Goal: Task Accomplishment & Management: Complete application form

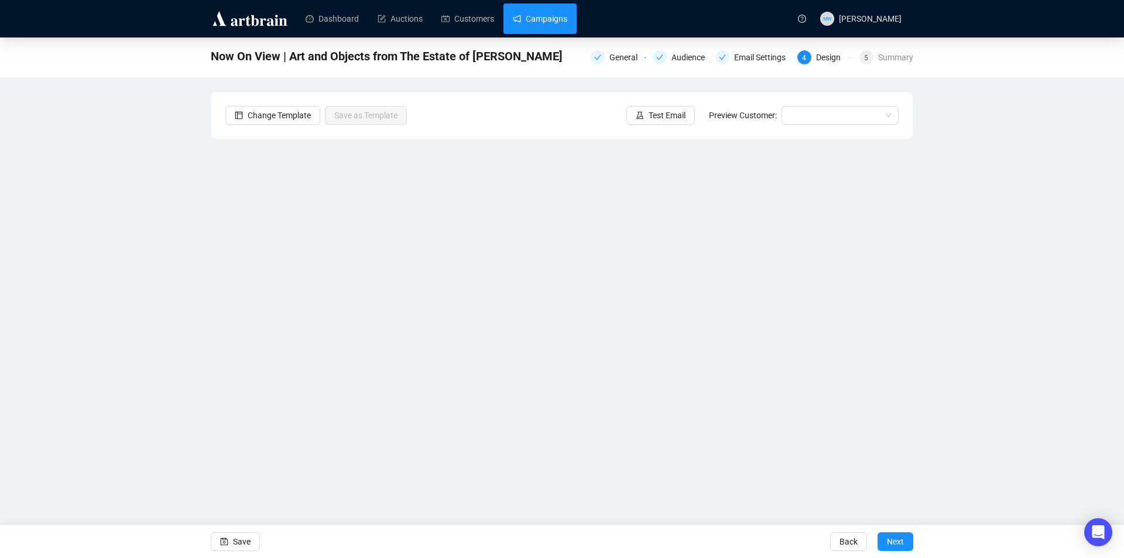
click at [544, 22] on link "Campaigns" at bounding box center [540, 19] width 54 height 30
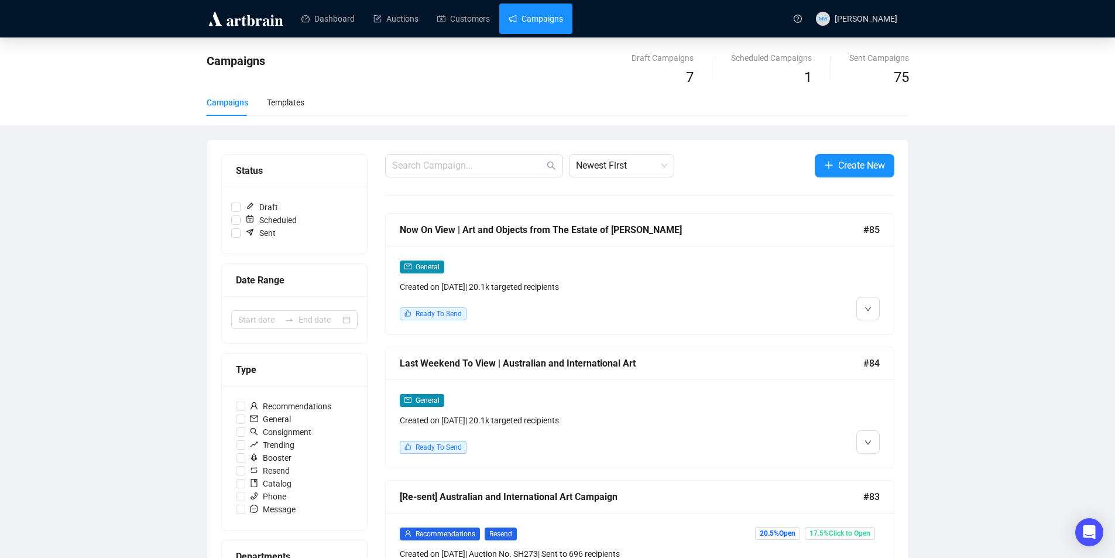
click at [605, 366] on div "Last Weekend To View | Australian and International Art" at bounding box center [631, 363] width 463 height 15
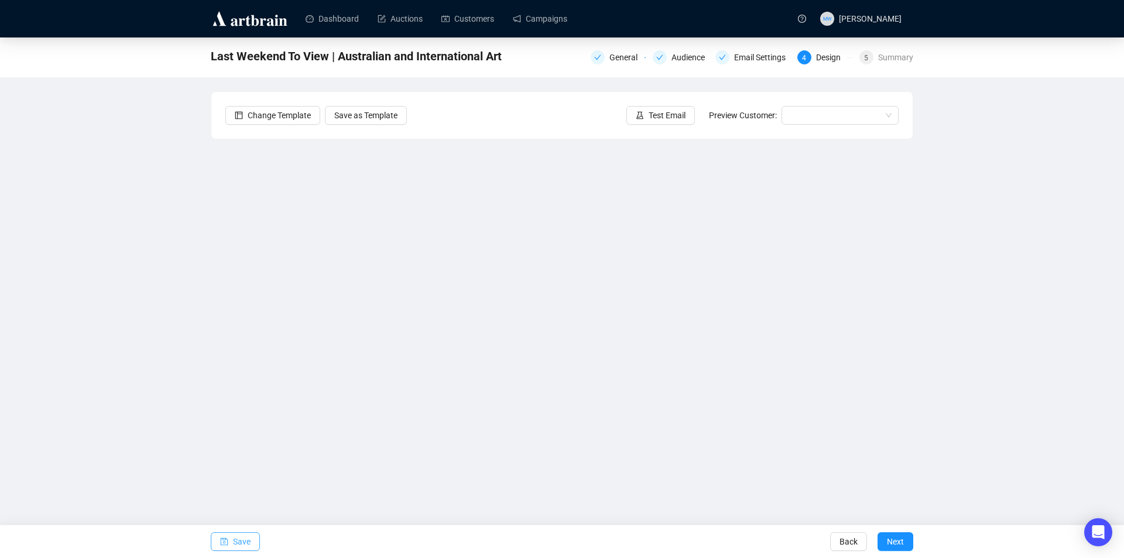
click at [232, 544] on button "Save" at bounding box center [235, 541] width 49 height 19
click at [232, 535] on button "Save" at bounding box center [235, 541] width 49 height 19
click at [240, 540] on span "Save" at bounding box center [242, 541] width 18 height 33
click at [239, 544] on span "Save" at bounding box center [242, 541] width 18 height 33
click at [236, 536] on span "Save" at bounding box center [242, 541] width 18 height 33
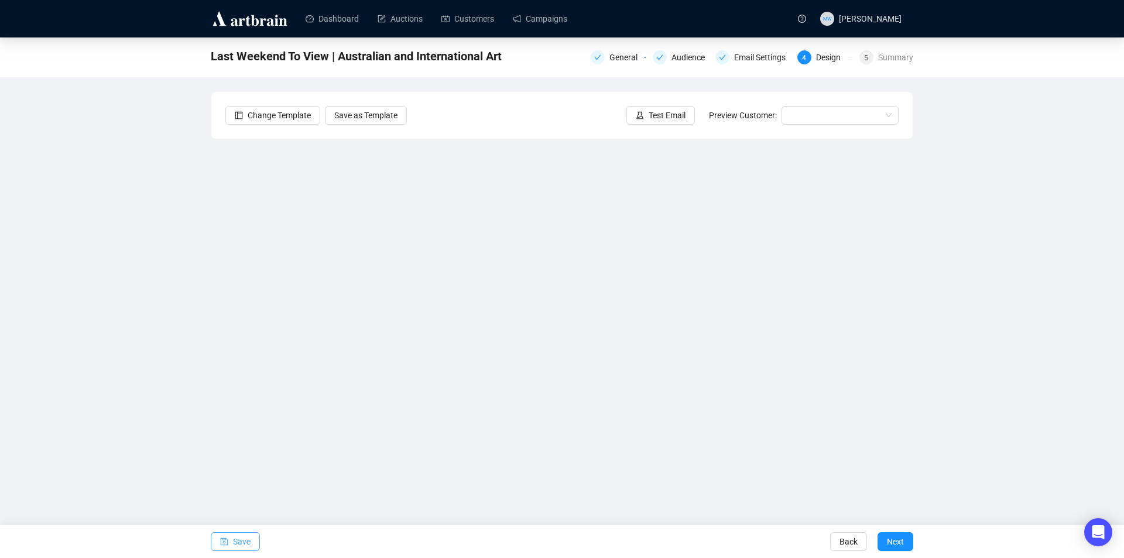
click at [242, 544] on span "Save" at bounding box center [242, 541] width 18 height 33
click at [240, 542] on span "Save" at bounding box center [242, 541] width 18 height 33
click at [239, 544] on span "Save" at bounding box center [242, 541] width 18 height 33
click at [651, 108] on button "Test Email" at bounding box center [660, 115] width 68 height 19
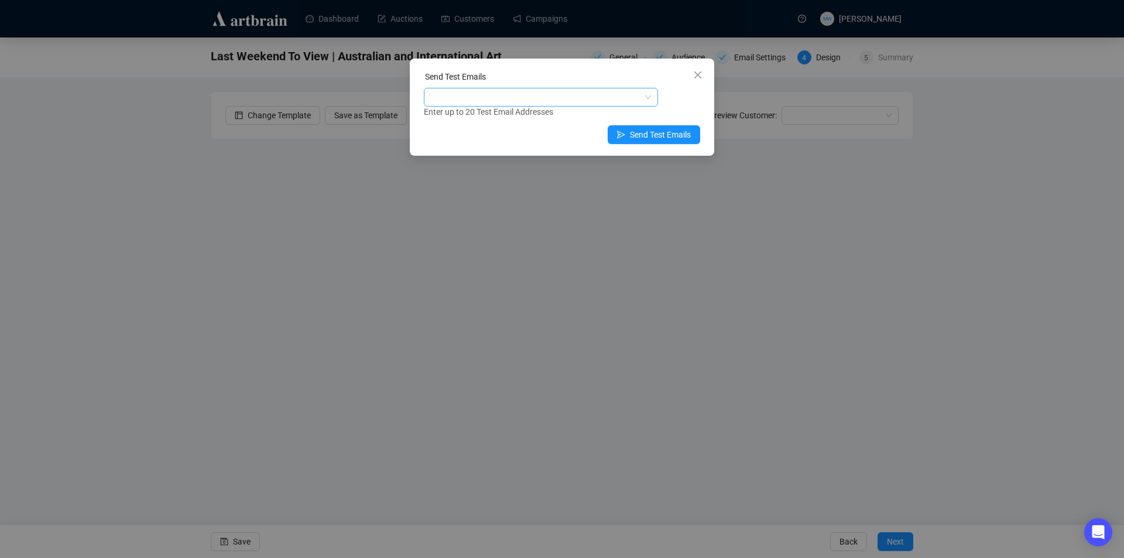
click at [516, 99] on div at bounding box center [534, 97] width 217 height 16
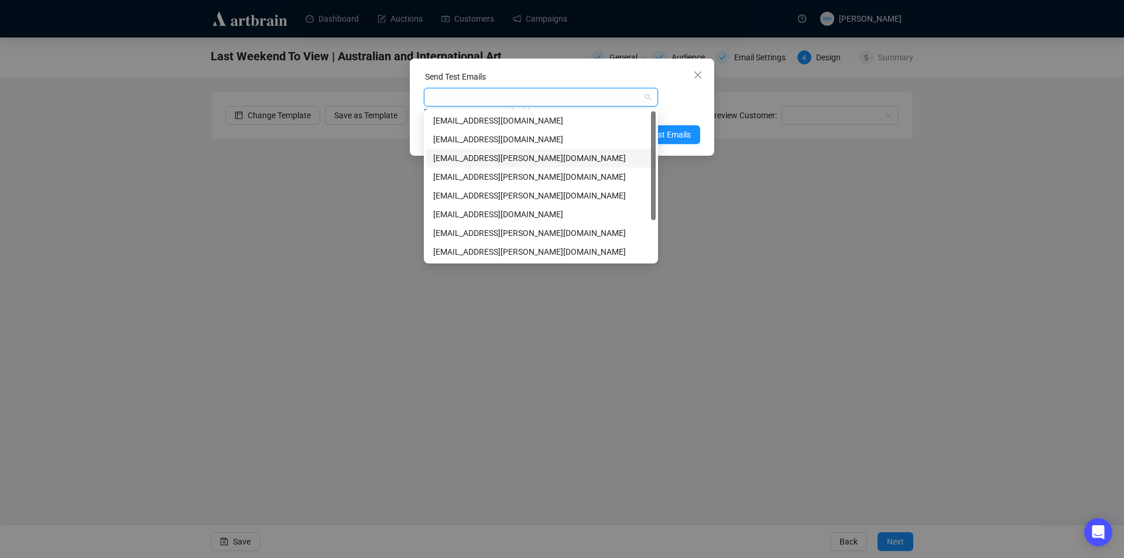
click at [477, 156] on div "mwong@shapiro.com.au" at bounding box center [540, 158] width 215 height 13
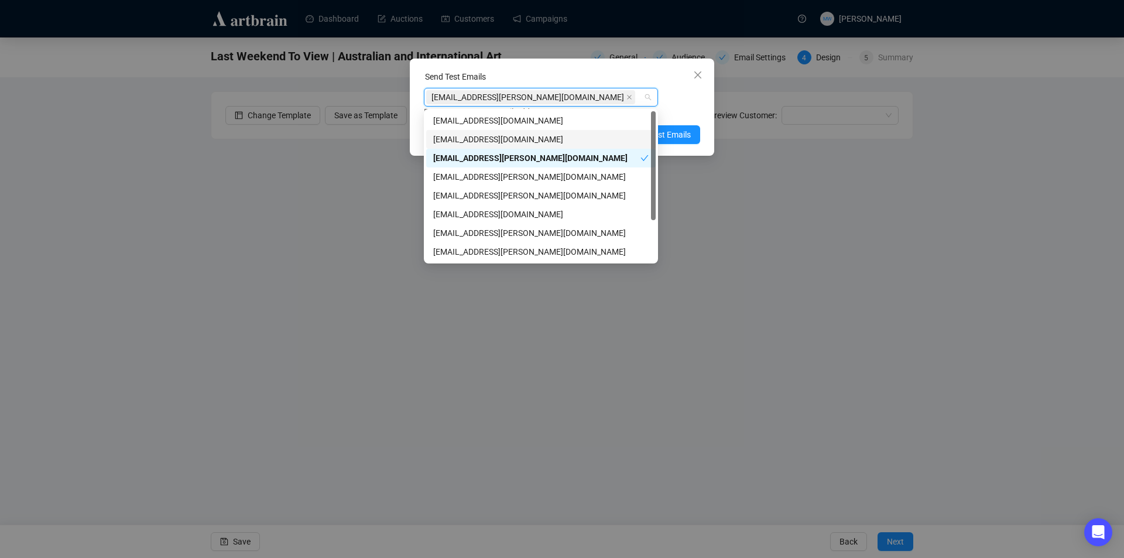
click at [674, 111] on div "Enter up to 20 Test Email Addresses" at bounding box center [562, 111] width 276 height 13
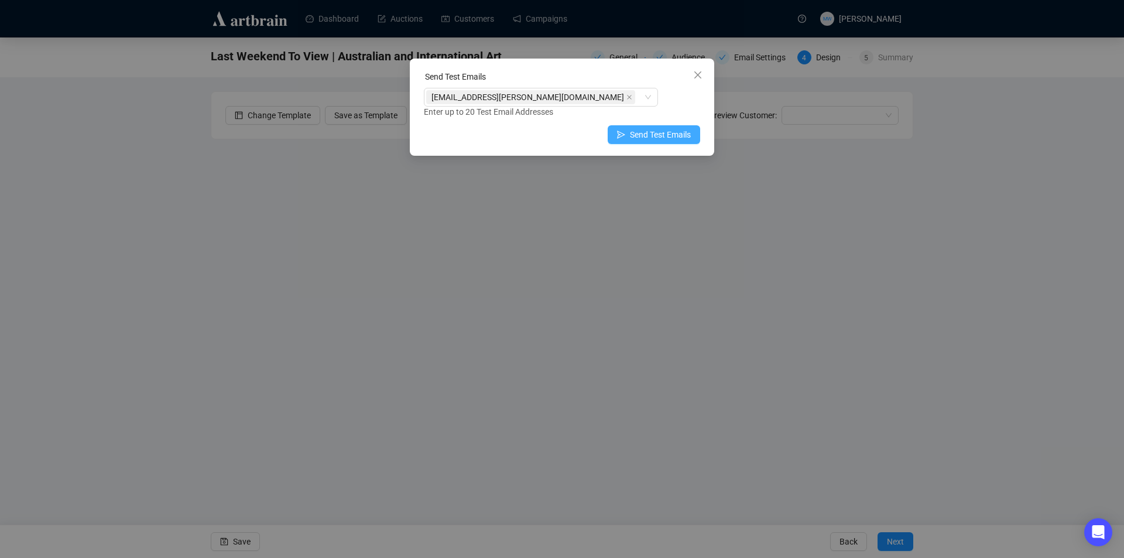
click at [668, 138] on span "Send Test Emails" at bounding box center [660, 134] width 61 height 13
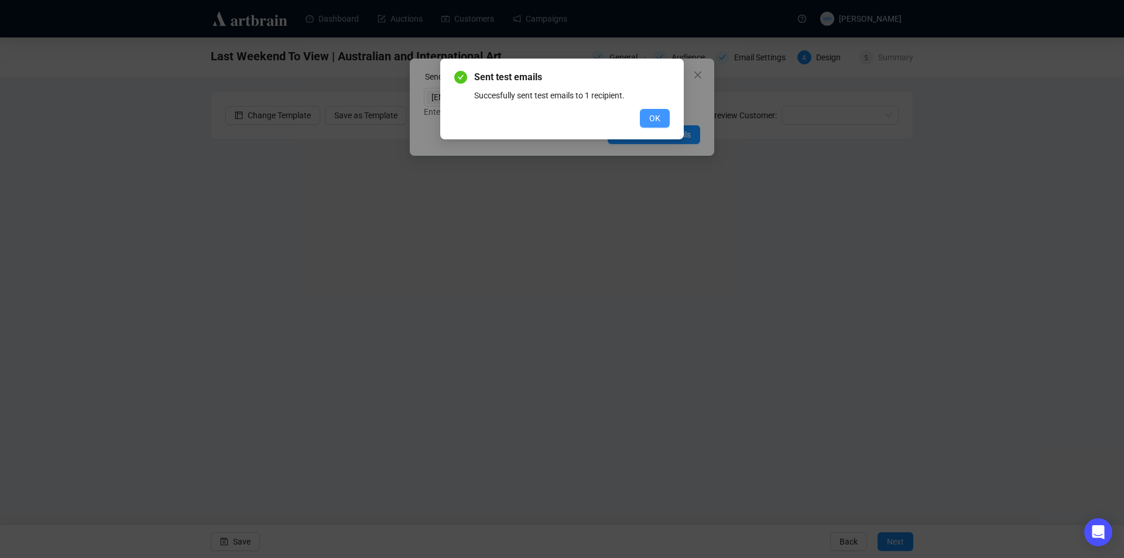
click at [647, 119] on button "OK" at bounding box center [655, 118] width 30 height 19
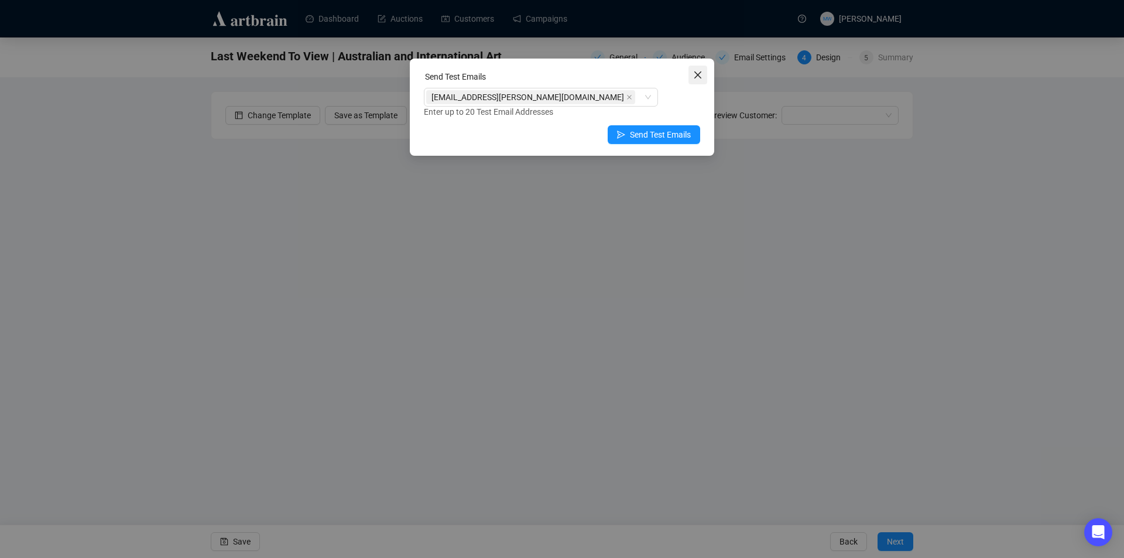
click at [702, 70] on button "Close" at bounding box center [697, 75] width 19 height 19
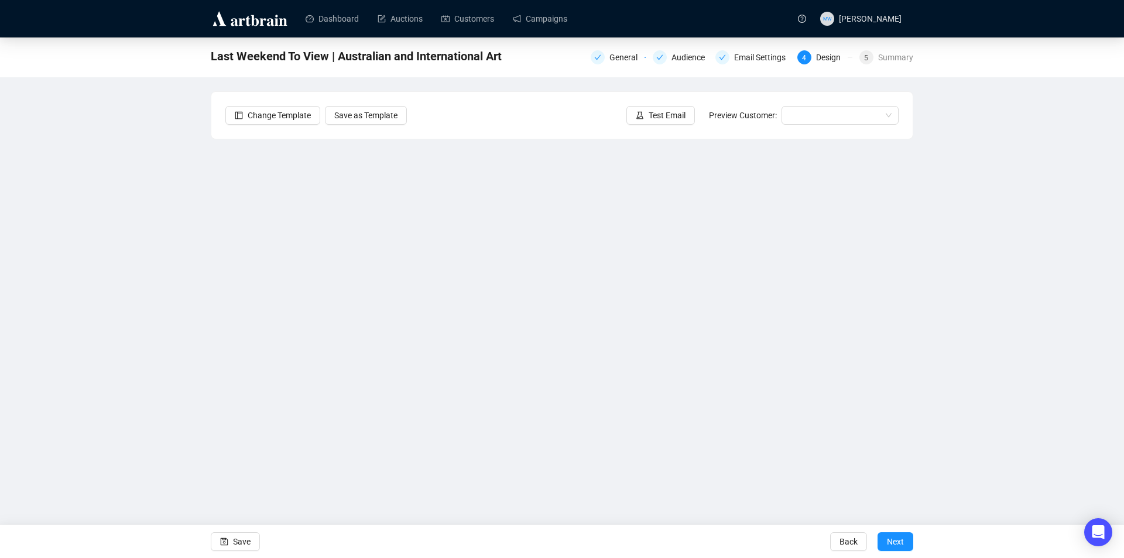
click at [1021, 243] on div "Last Weekend To View | Australian and International Art General Audience Email …" at bounding box center [562, 261] width 1124 height 448
click at [772, 61] on div "Email Settings" at bounding box center [763, 57] width 59 height 14
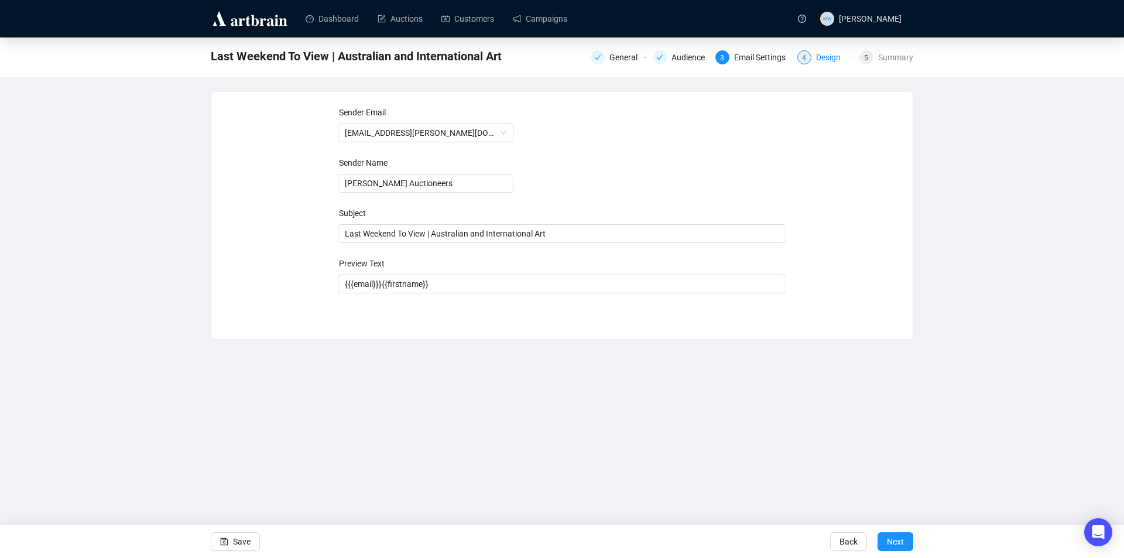
click at [826, 61] on div "Design" at bounding box center [832, 57] width 32 height 14
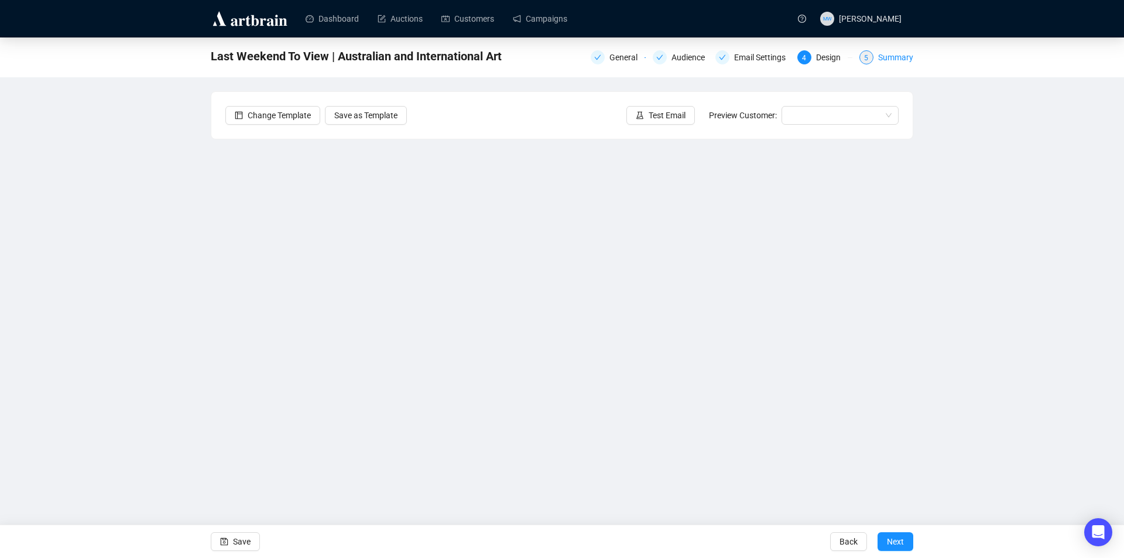
click at [886, 59] on div "Summary" at bounding box center [895, 57] width 35 height 14
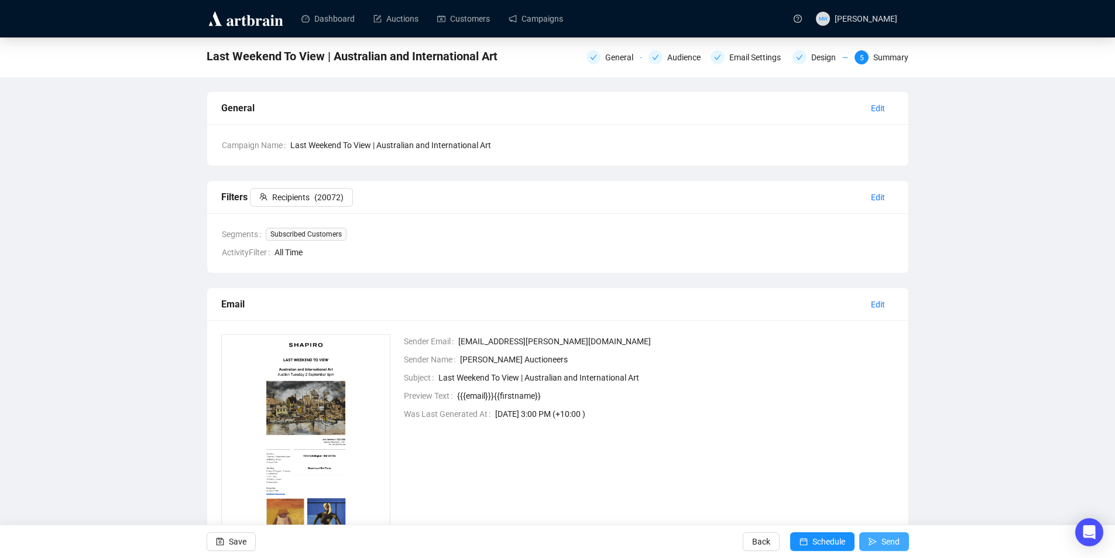
click at [892, 541] on span "Send" at bounding box center [890, 541] width 18 height 33
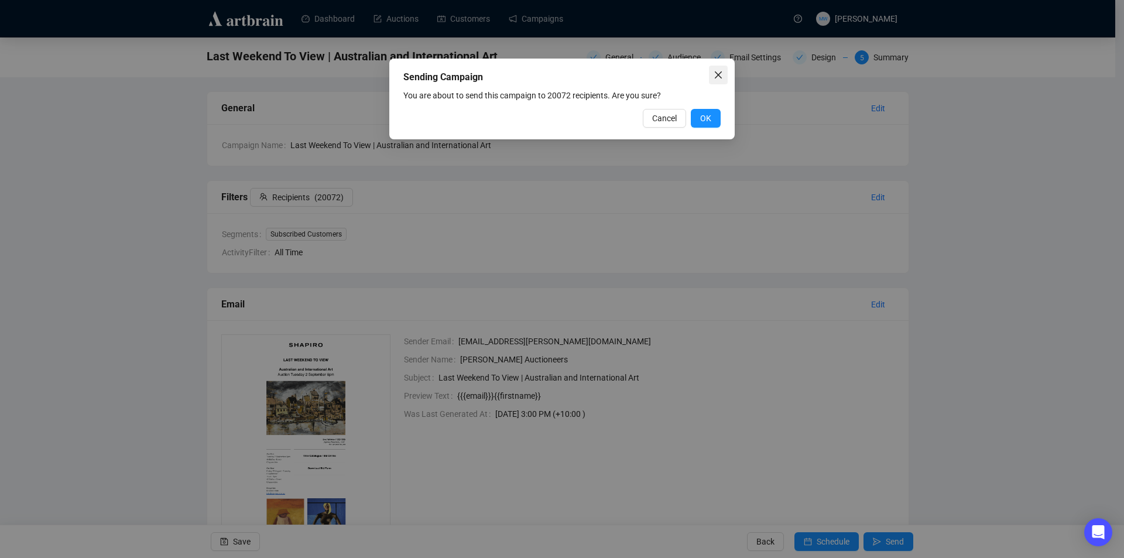
click at [715, 70] on button "Close" at bounding box center [718, 75] width 19 height 19
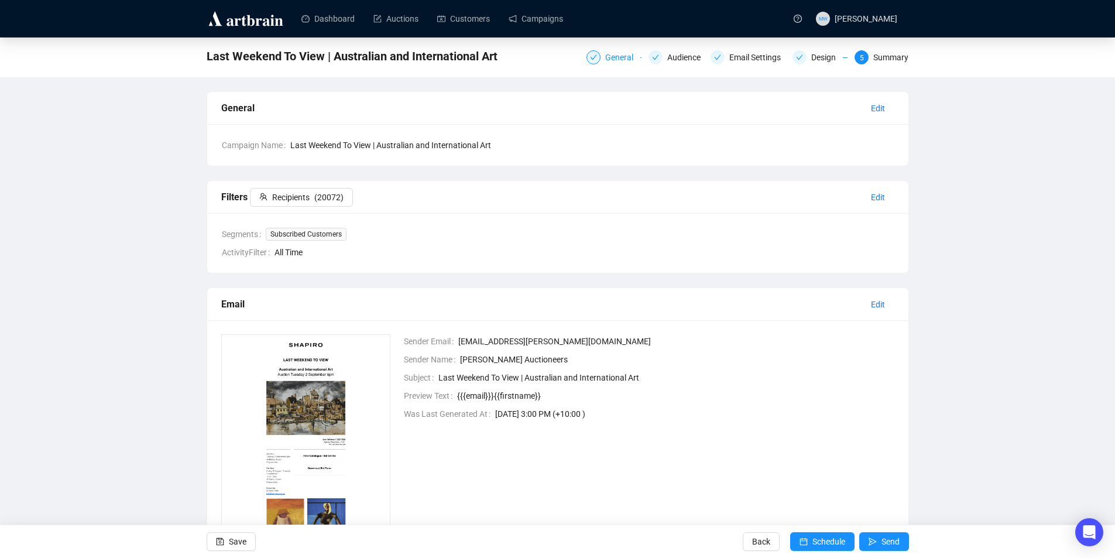
click at [614, 59] on div "General" at bounding box center [622, 57] width 35 height 14
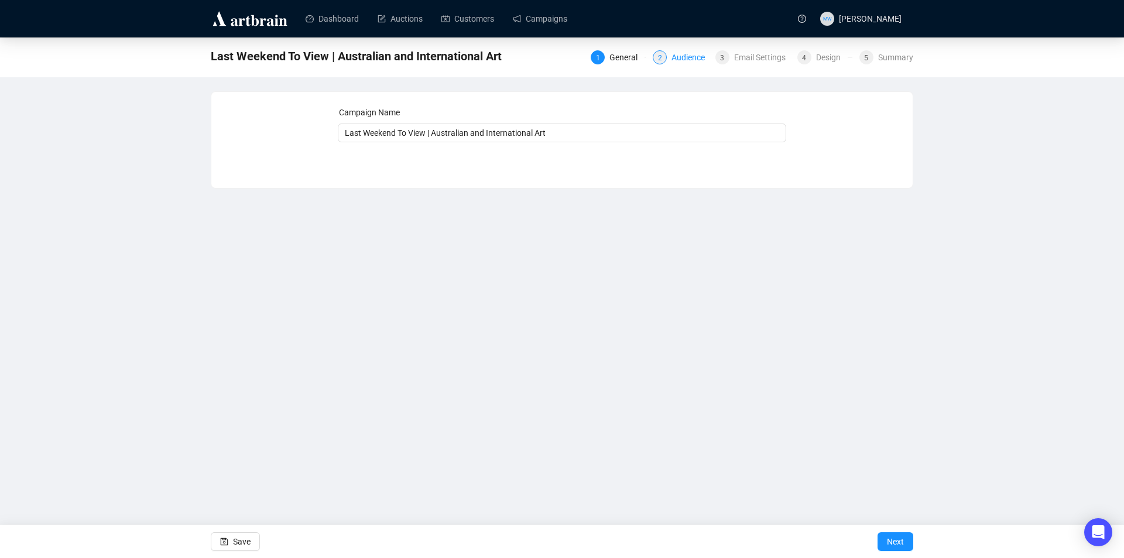
click at [689, 63] on div "Audience" at bounding box center [691, 57] width 40 height 14
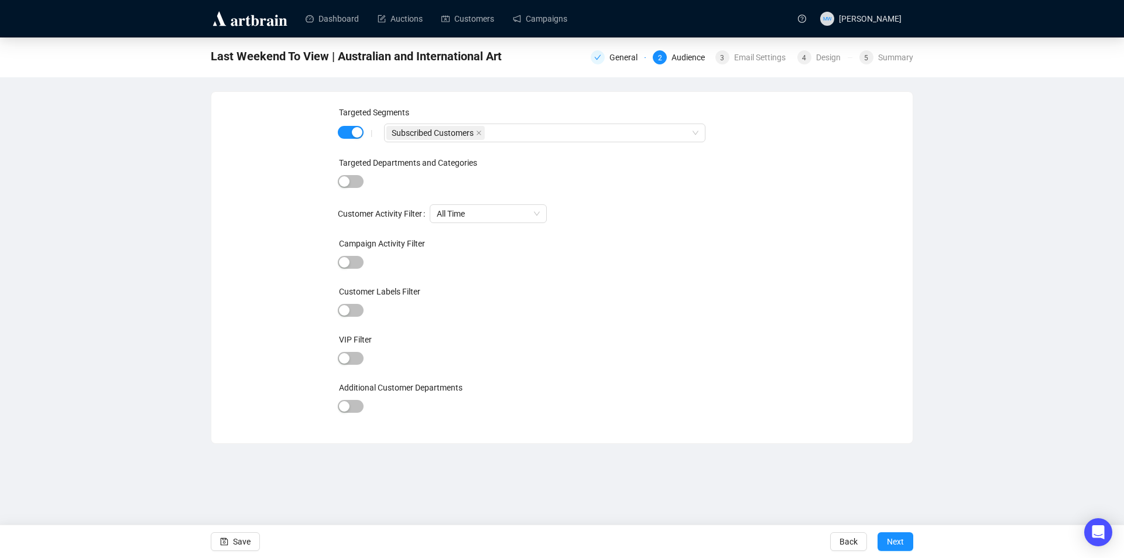
click at [765, 66] on div "Last Weekend To View | Australian and International Art General 2 Audience 3 Em…" at bounding box center [562, 55] width 702 height 23
click at [753, 50] on div "General 2 Audience 3 Email Settings 4 Design 5 Summary" at bounding box center [751, 56] width 322 height 16
click at [751, 51] on div "Email Settings" at bounding box center [763, 57] width 59 height 14
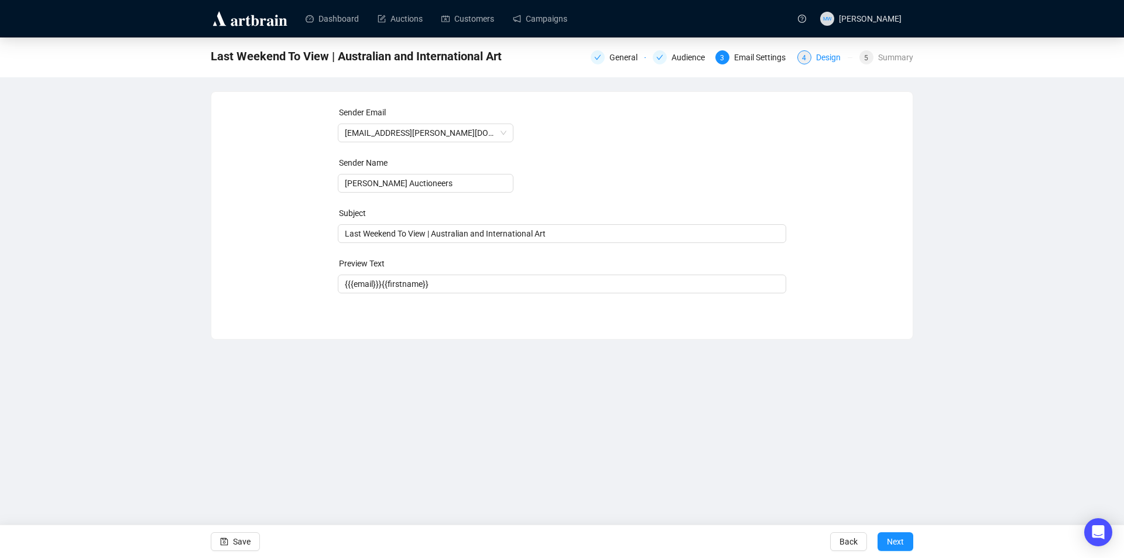
click at [826, 59] on div "Design" at bounding box center [832, 57] width 32 height 14
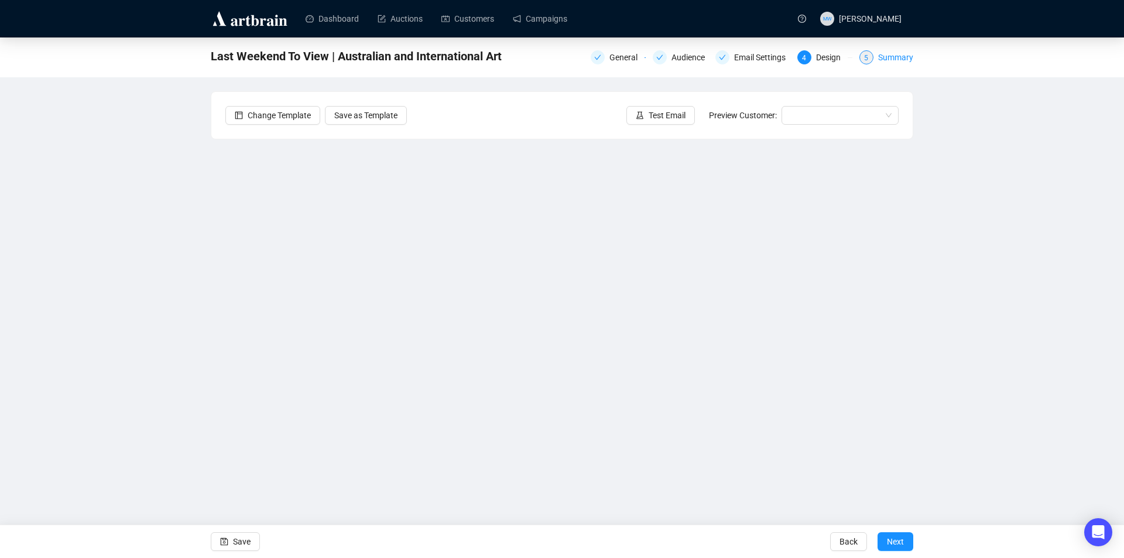
click at [891, 58] on div "Summary" at bounding box center [895, 57] width 35 height 14
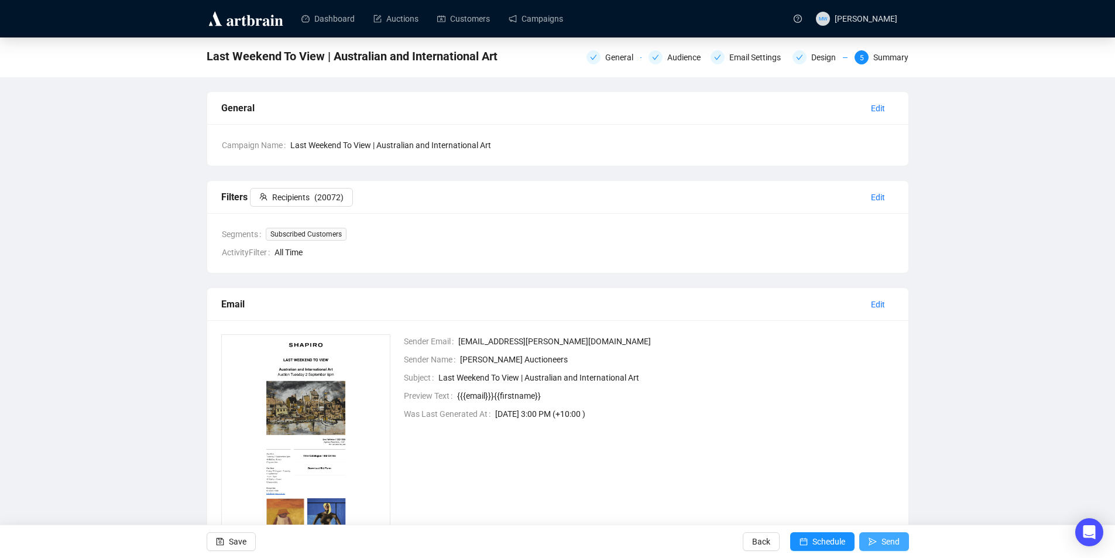
click at [871, 538] on icon "send" at bounding box center [872, 541] width 8 height 8
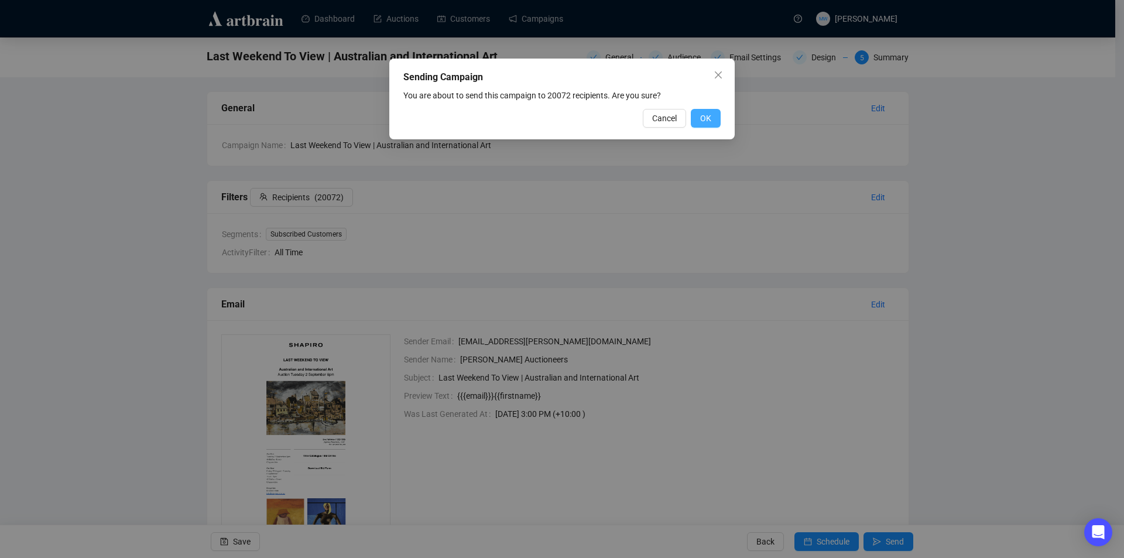
click at [710, 118] on span "OK" at bounding box center [705, 118] width 11 height 13
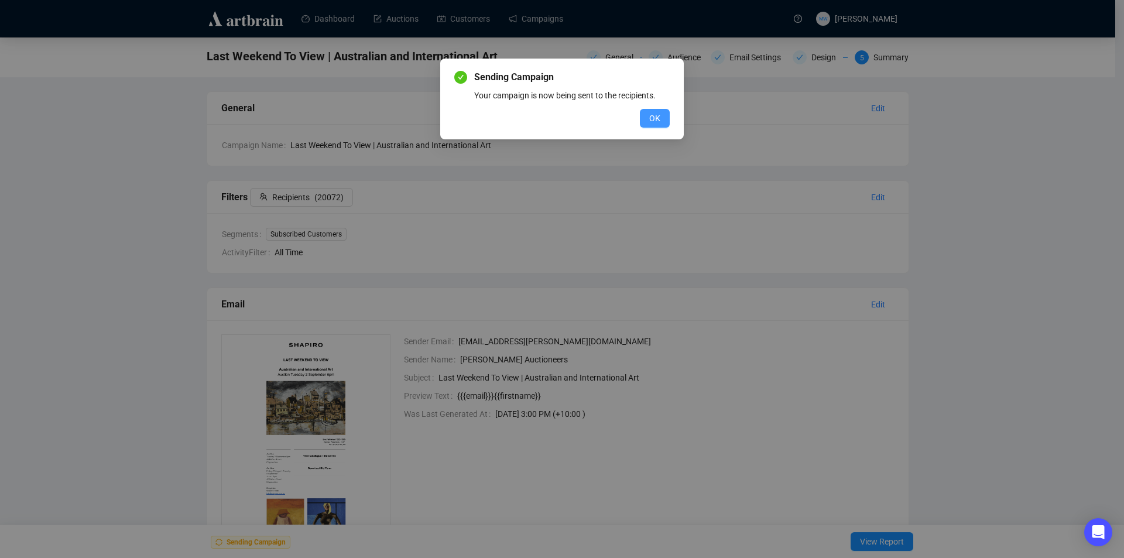
click at [652, 116] on span "OK" at bounding box center [654, 118] width 11 height 13
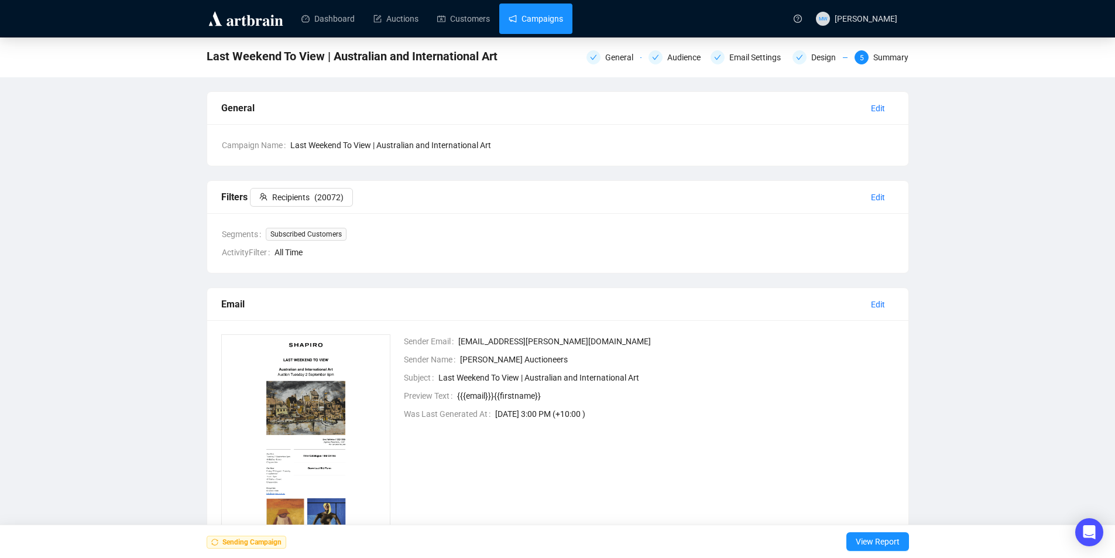
click at [534, 20] on link "Campaigns" at bounding box center [536, 19] width 54 height 30
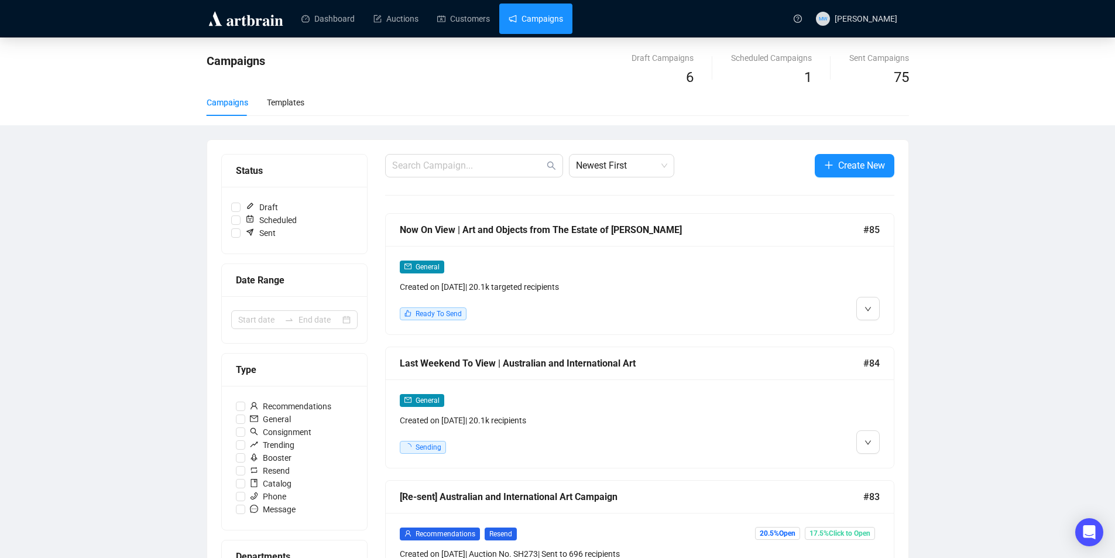
click at [782, 241] on div "Now On View | Art and Objects from The Estate of Ray Hughes #85" at bounding box center [640, 230] width 508 height 33
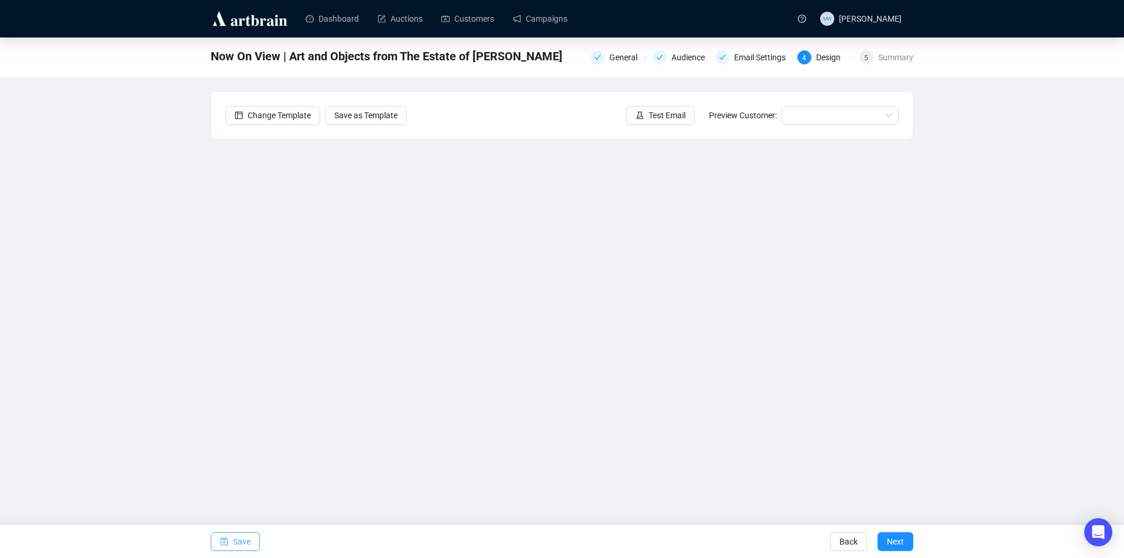
click at [250, 541] on button "Save" at bounding box center [235, 541] width 49 height 19
click at [239, 540] on span "Save" at bounding box center [242, 541] width 18 height 33
click at [239, 548] on span "Save" at bounding box center [242, 541] width 18 height 33
click at [239, 543] on span "Save" at bounding box center [242, 541] width 18 height 33
click at [227, 542] on icon "save" at bounding box center [224, 541] width 8 height 8
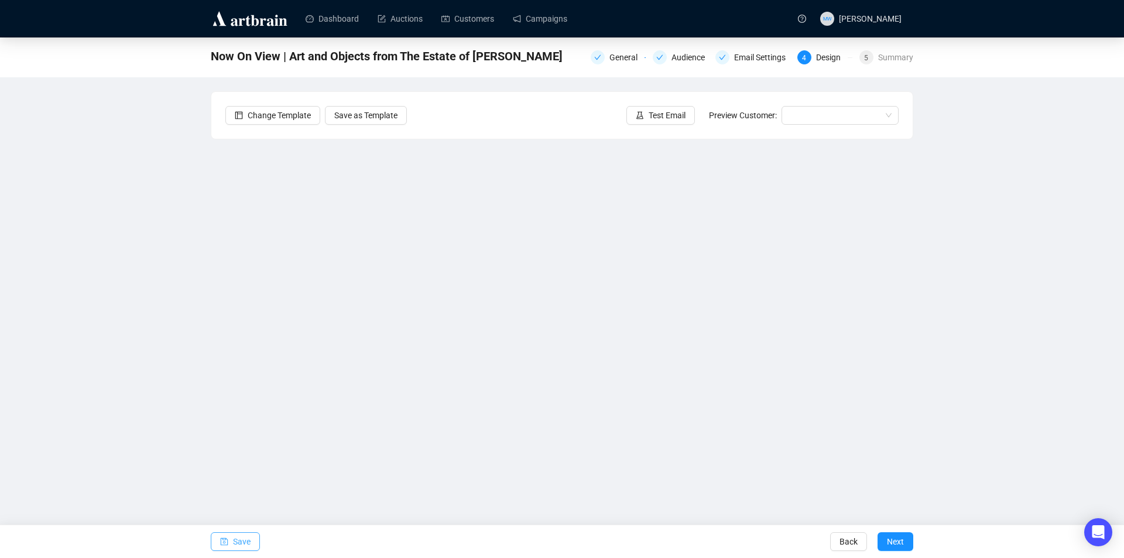
click at [248, 537] on span "Save" at bounding box center [242, 541] width 18 height 33
click at [232, 537] on button "Save" at bounding box center [235, 541] width 49 height 19
click at [236, 538] on span "Save" at bounding box center [242, 541] width 18 height 33
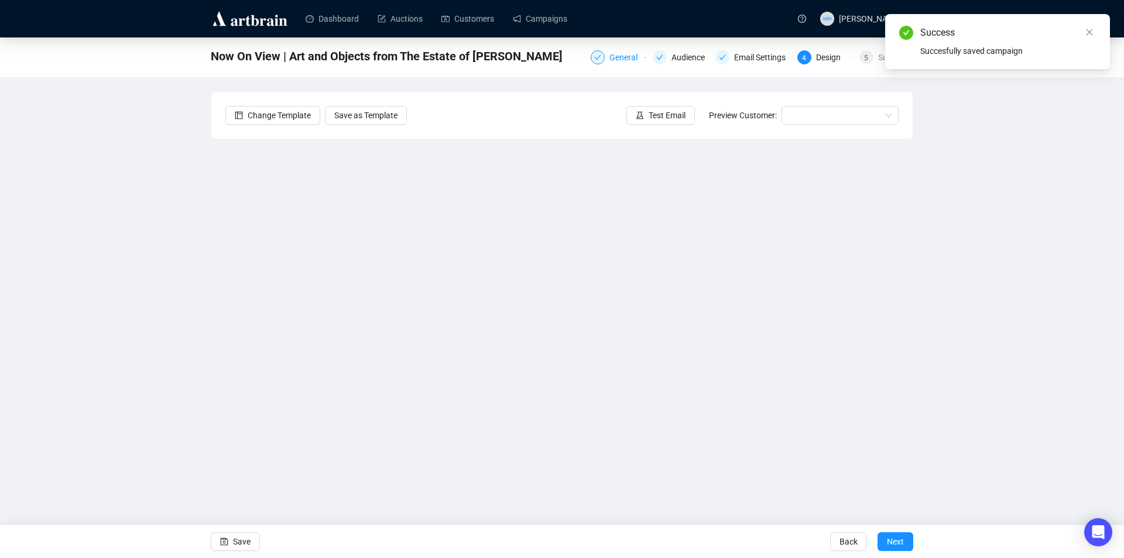
click at [617, 53] on div "General" at bounding box center [626, 57] width 35 height 14
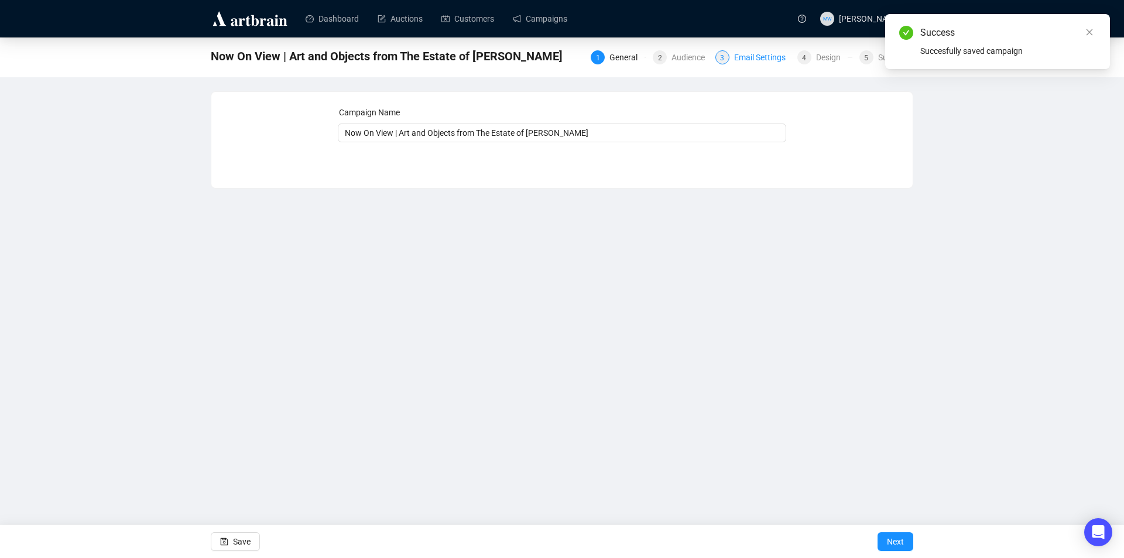
click at [756, 61] on div "Email Settings" at bounding box center [763, 57] width 59 height 14
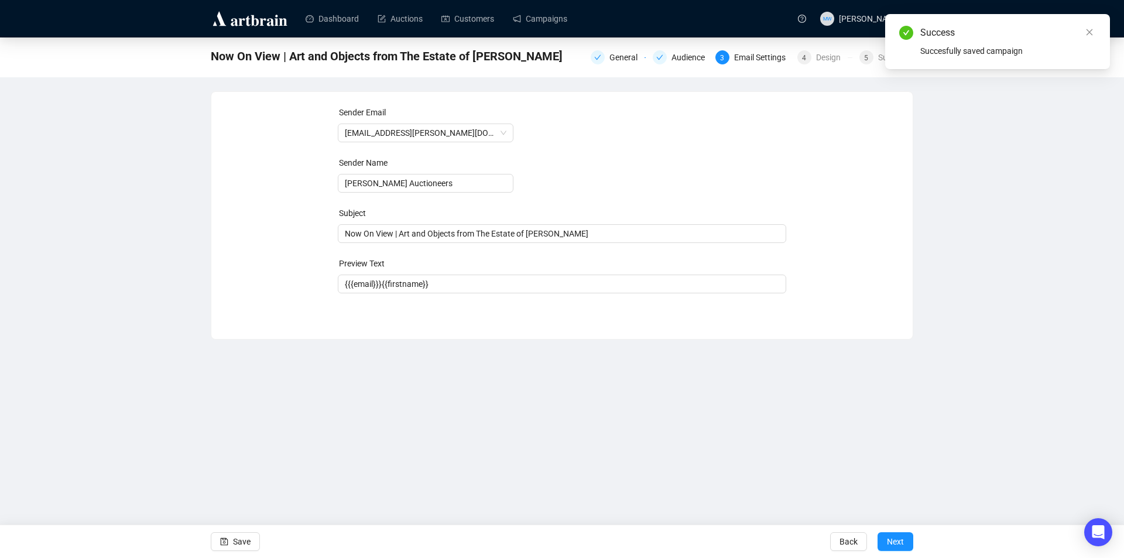
click at [827, 65] on div "General Audience 3 Email Settings 4 Design 5 Summary" at bounding box center [751, 56] width 322 height 19
click at [832, 64] on div "Design" at bounding box center [832, 57] width 32 height 14
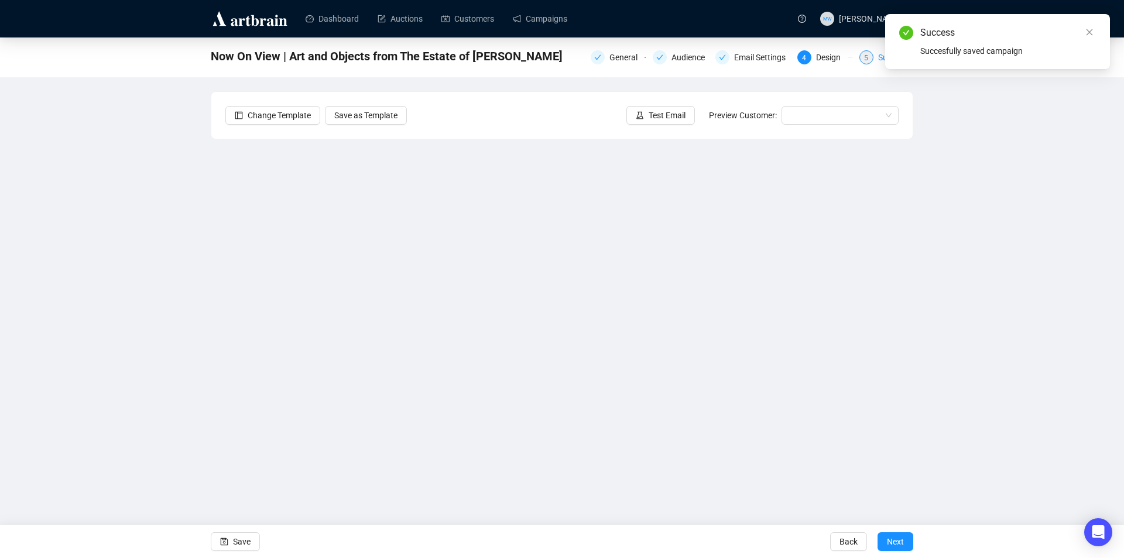
click at [874, 60] on div "5 Summary" at bounding box center [886, 57] width 54 height 14
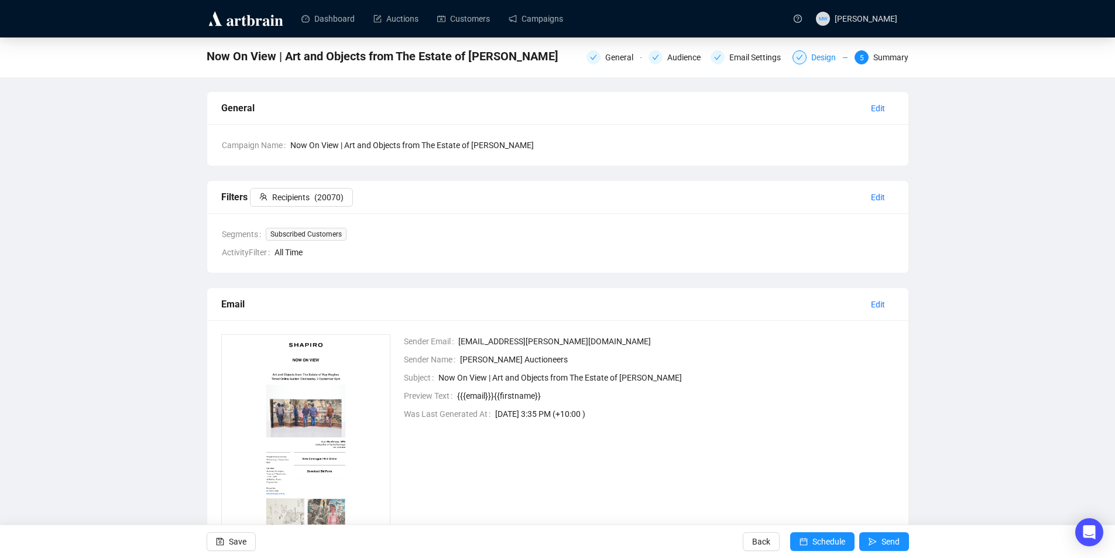
click at [818, 54] on div "Design" at bounding box center [827, 57] width 32 height 14
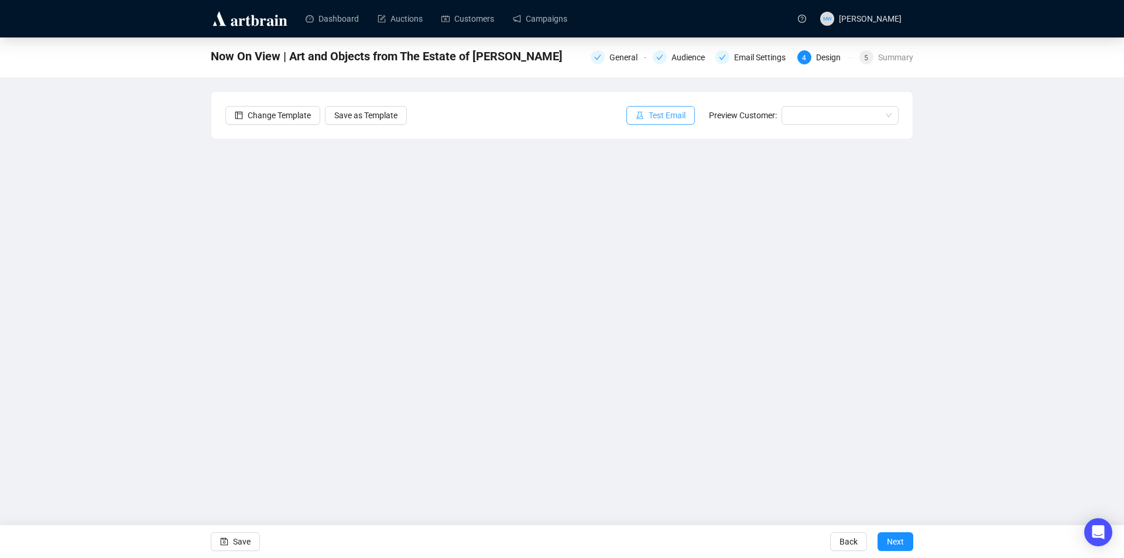
click at [671, 113] on span "Test Email" at bounding box center [666, 115] width 37 height 13
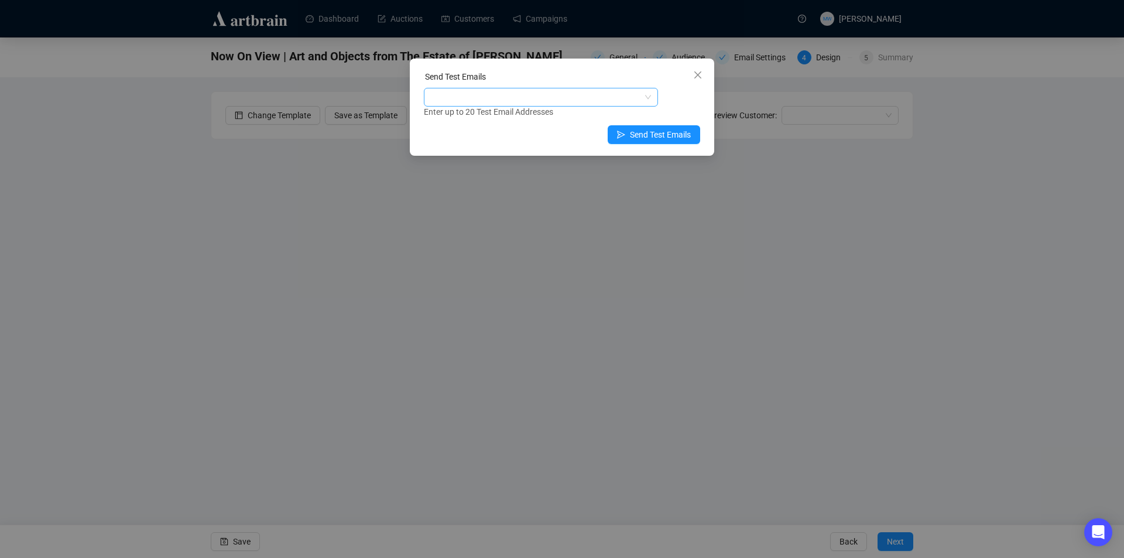
click at [540, 97] on div at bounding box center [534, 97] width 217 height 16
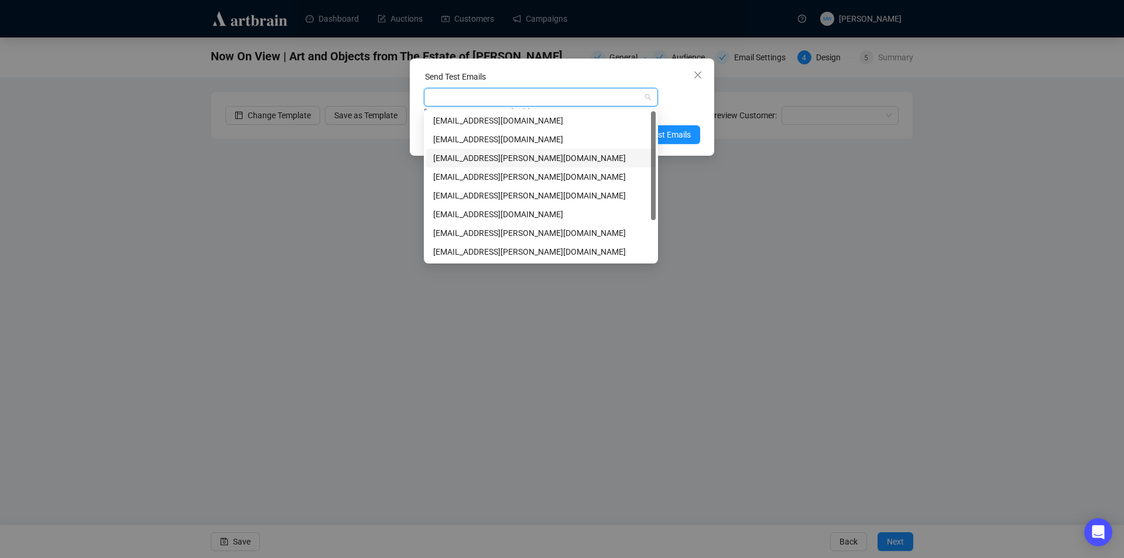
click at [472, 156] on div "mwong@shapiro.com.au" at bounding box center [540, 158] width 215 height 13
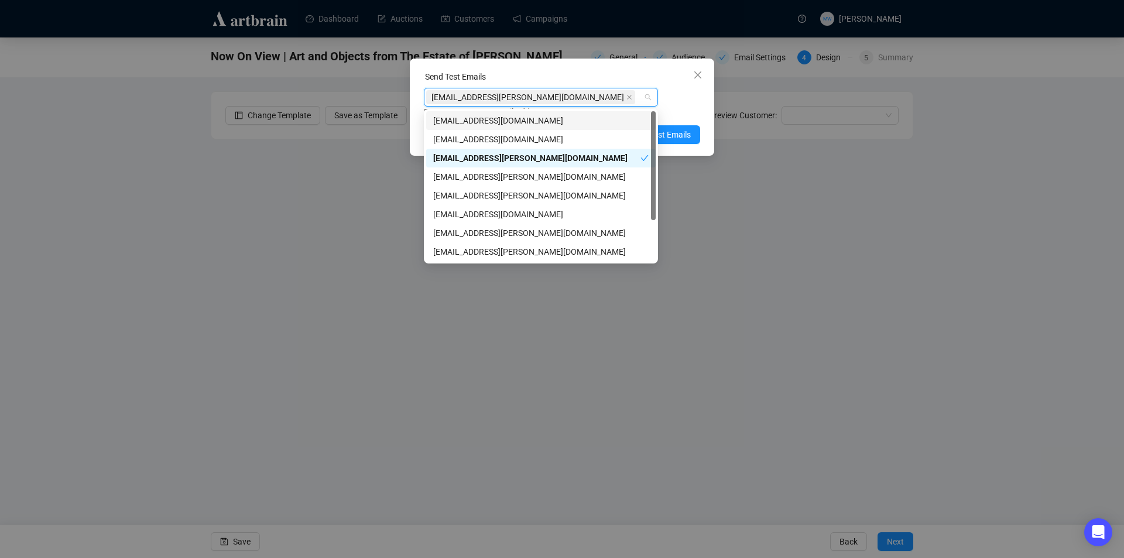
click at [689, 101] on div "mwong@shapiro.com.au Enter up to 20 Test Email Addresses" at bounding box center [562, 103] width 276 height 30
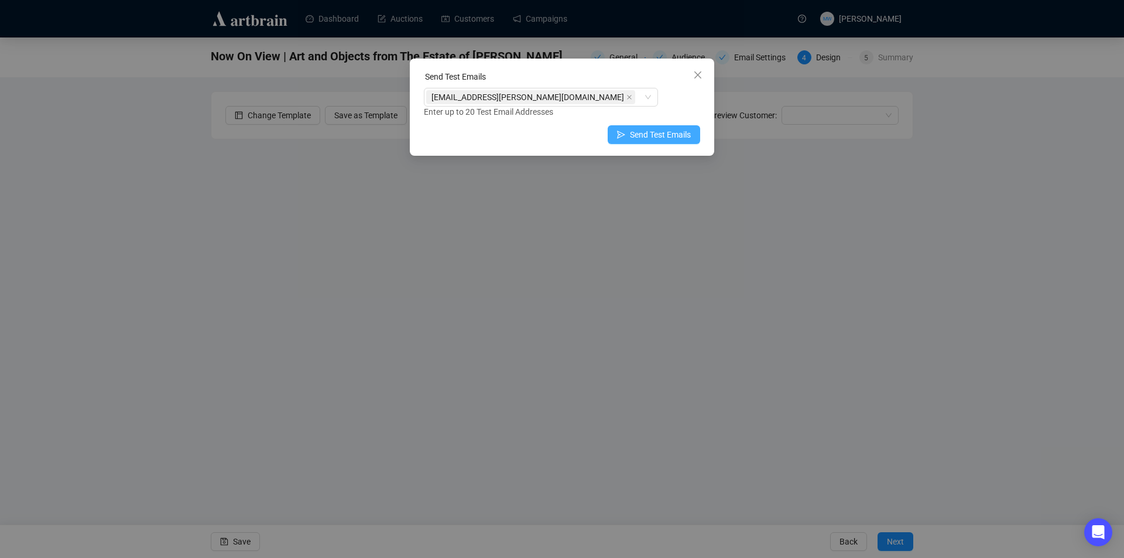
click at [674, 133] on span "Send Test Emails" at bounding box center [660, 134] width 61 height 13
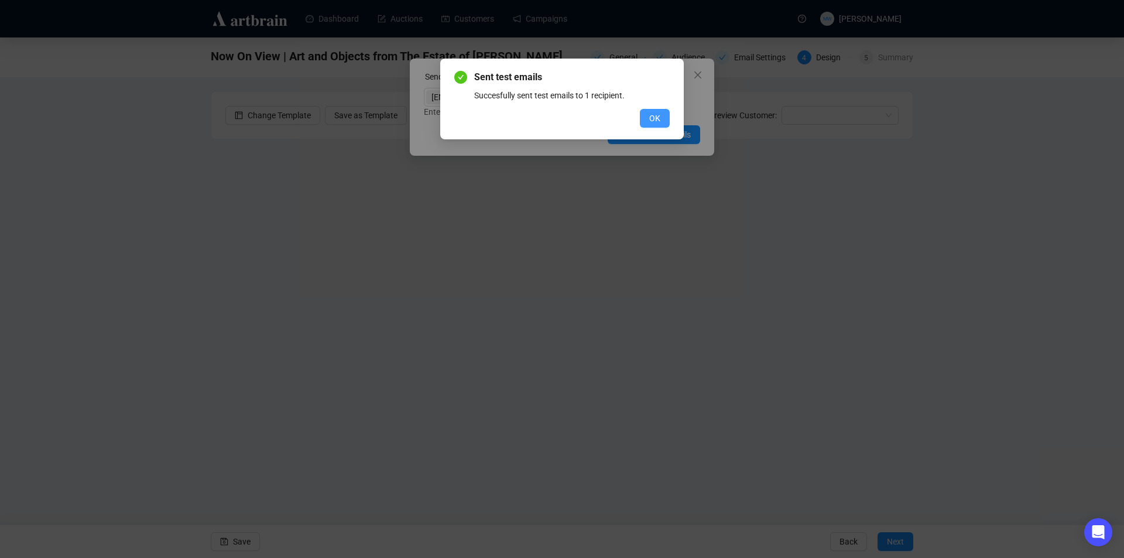
click at [658, 119] on span "OK" at bounding box center [654, 118] width 11 height 13
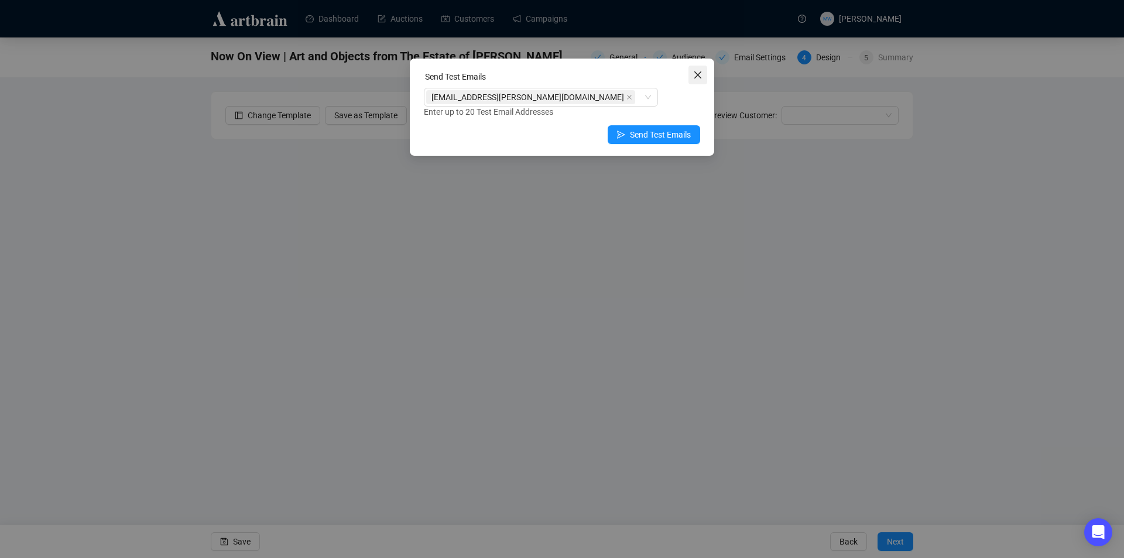
click at [704, 71] on span "Close" at bounding box center [697, 74] width 19 height 9
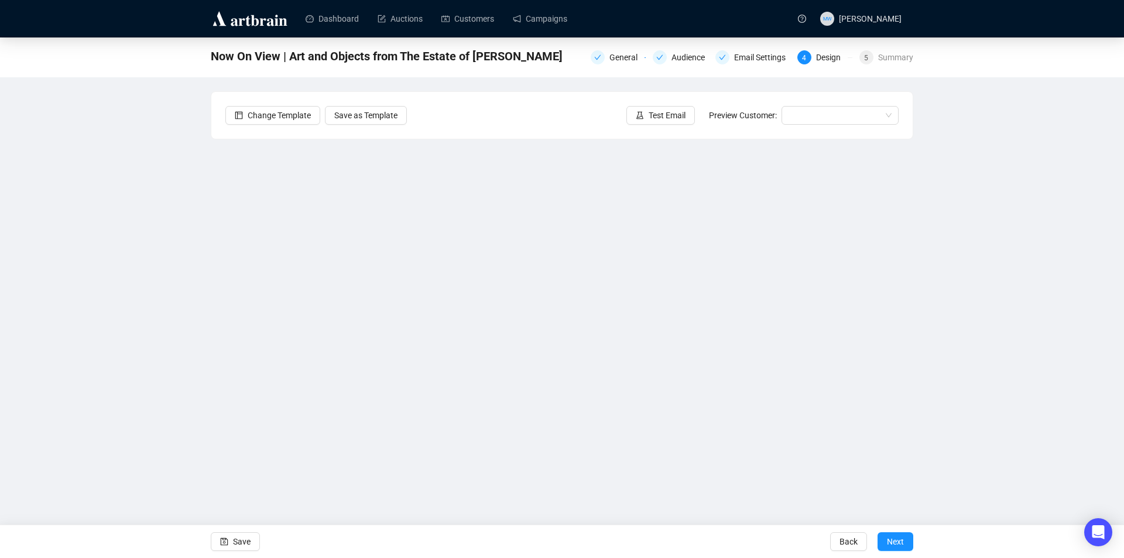
click at [93, 408] on div "Now On View | Art and Objects from The Estate of Ray Hughes General Audience Em…" at bounding box center [562, 261] width 1124 height 448
click at [244, 540] on span "Save" at bounding box center [242, 541] width 18 height 33
click at [239, 541] on span "Save" at bounding box center [242, 541] width 18 height 33
click at [242, 538] on span "Save" at bounding box center [242, 541] width 18 height 33
click at [235, 547] on span "Save" at bounding box center [242, 541] width 18 height 33
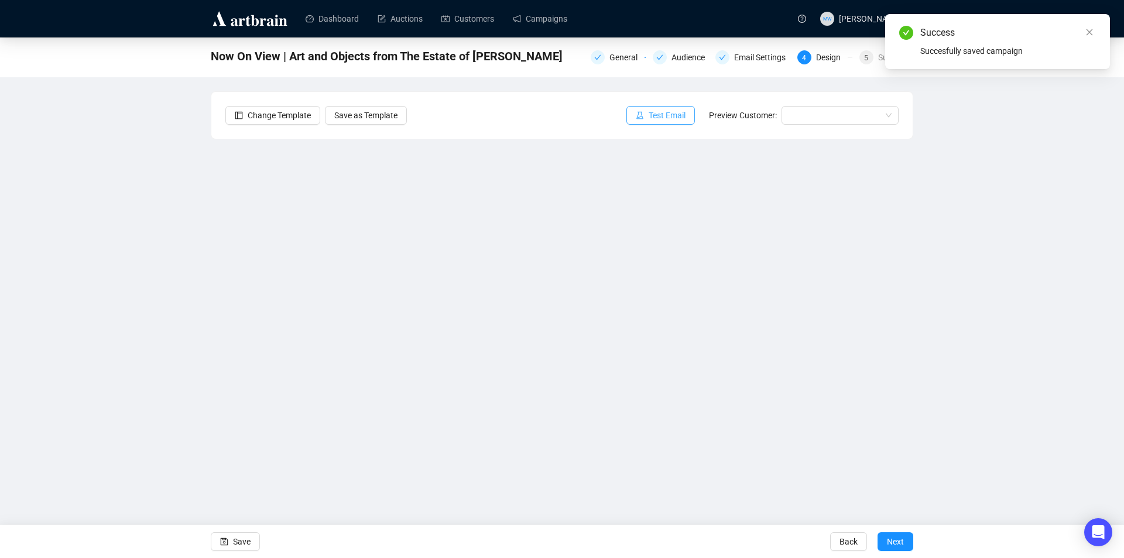
click at [661, 113] on span "Test Email" at bounding box center [666, 115] width 37 height 13
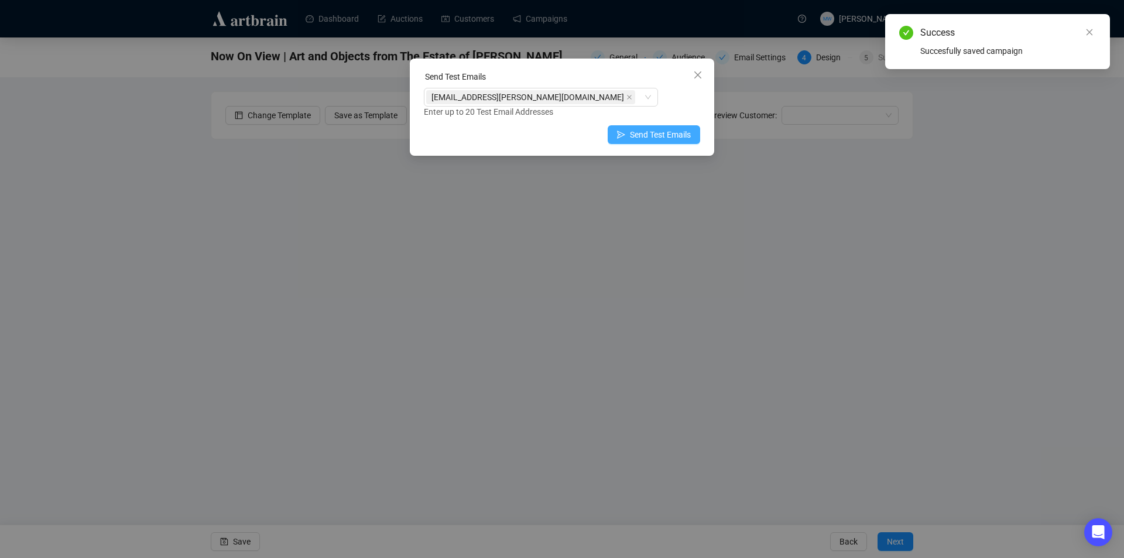
click at [640, 134] on span "Send Test Emails" at bounding box center [660, 134] width 61 height 13
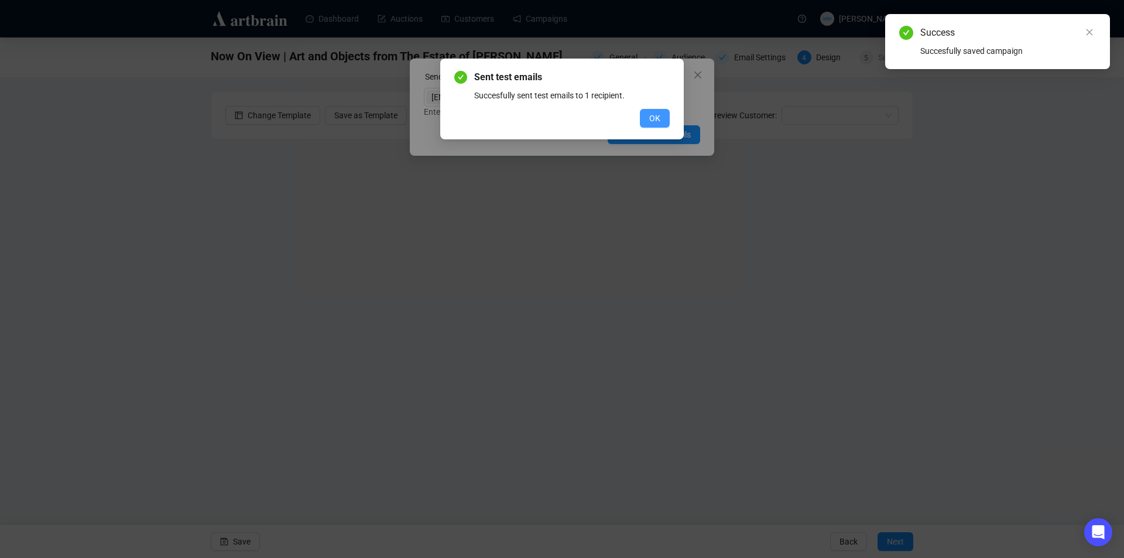
click at [656, 116] on span "OK" at bounding box center [654, 118] width 11 height 13
